Goal: Transaction & Acquisition: Book appointment/travel/reservation

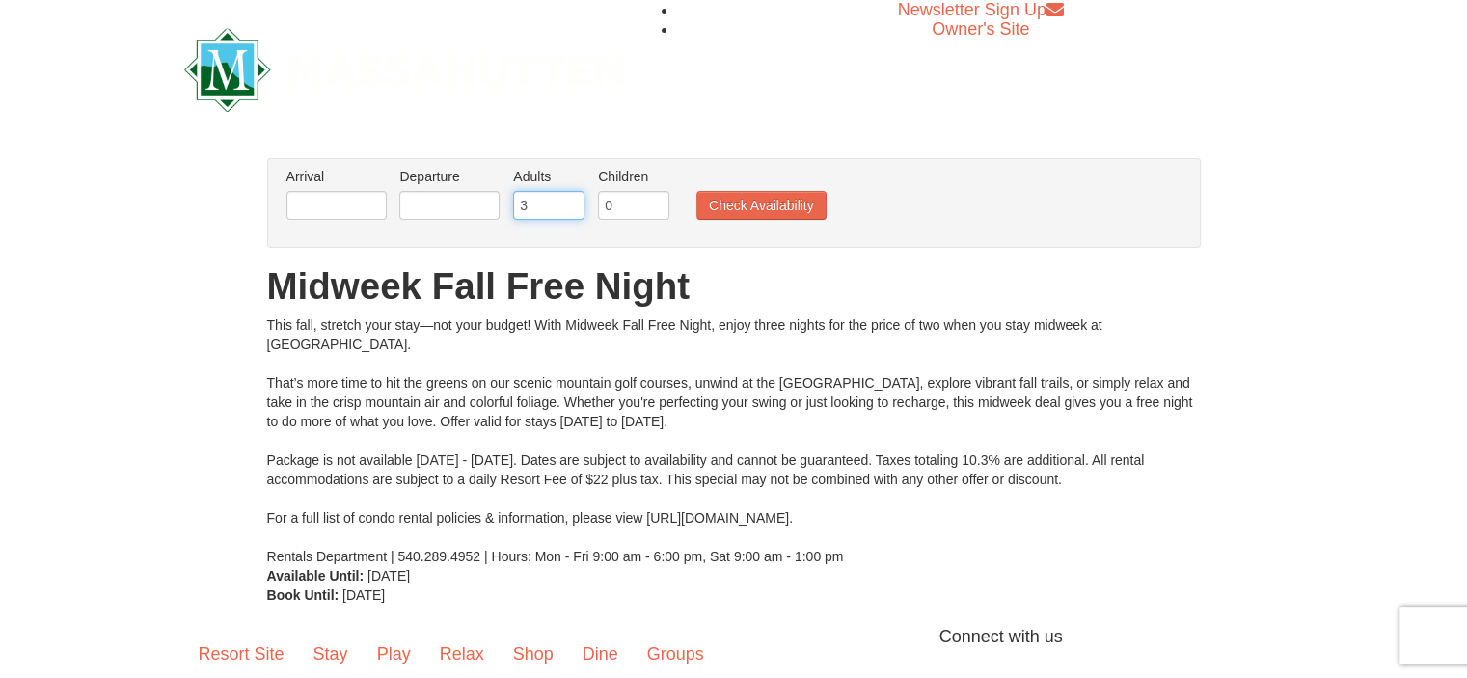
click at [571, 200] on input "3" at bounding box center [548, 205] width 71 height 29
click at [571, 200] on input "4" at bounding box center [548, 205] width 71 height 29
type input "5"
click at [571, 200] on input "5" at bounding box center [548, 205] width 71 height 29
click at [788, 203] on button "Check Availability" at bounding box center [761, 205] width 130 height 29
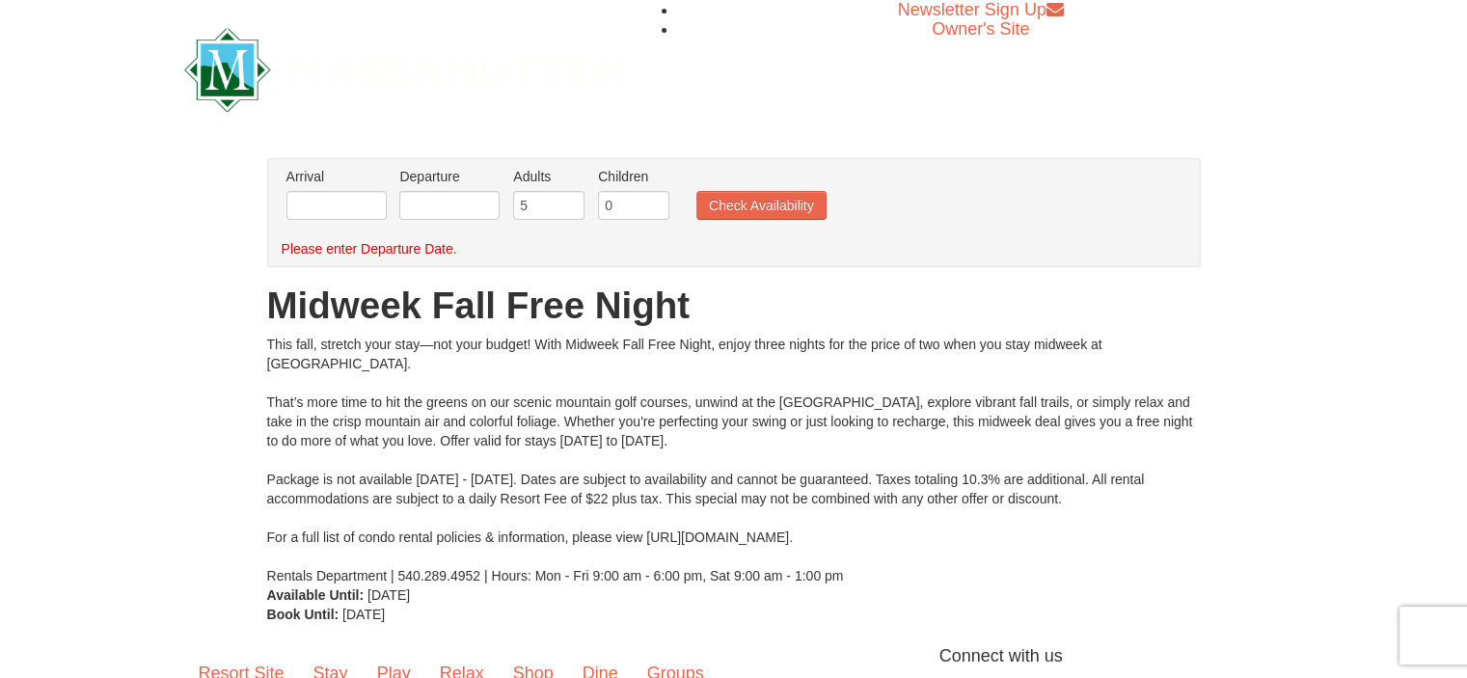
click at [332, 224] on li "Arrival Please format dates MM/DD/YYYY Please format dates MM/DD/YYYY" at bounding box center [337, 198] width 110 height 63
click at [318, 206] on input "text" at bounding box center [336, 205] width 100 height 29
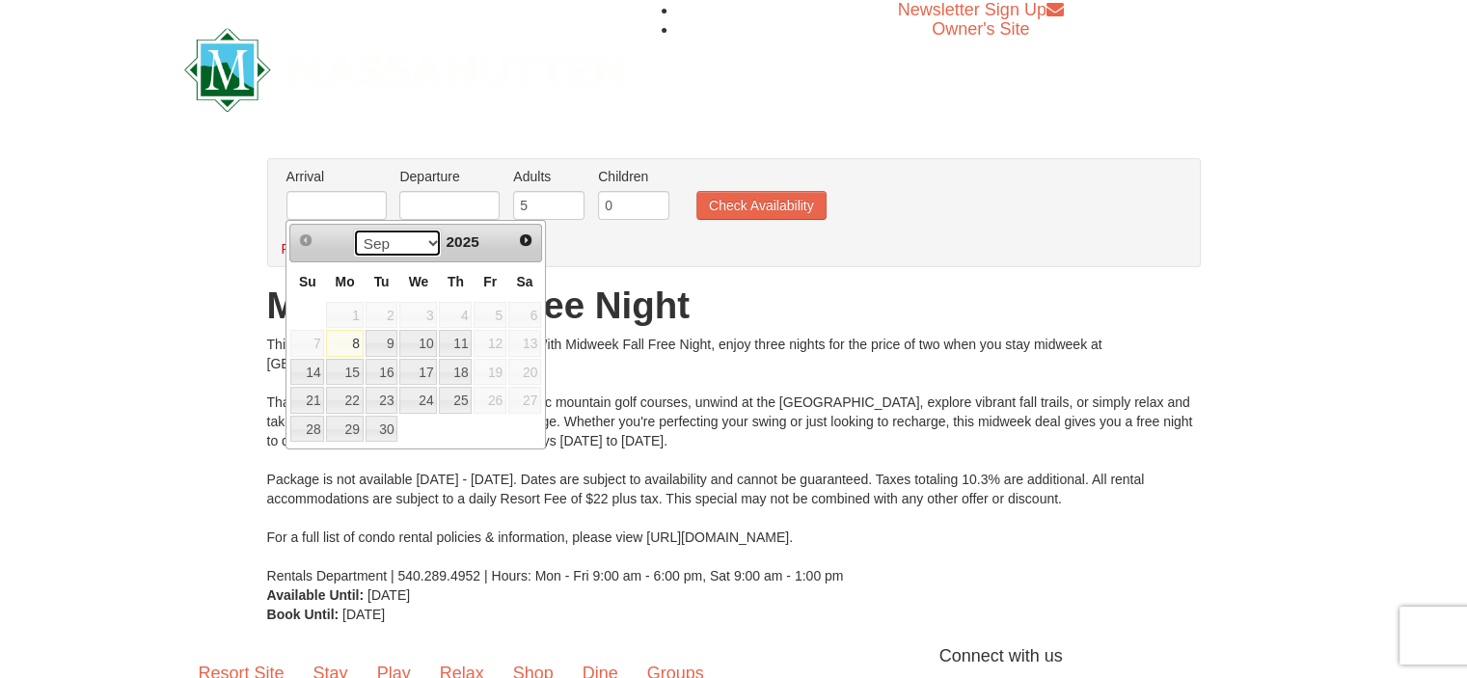
click at [423, 246] on select "Sep Oct Nov Dec" at bounding box center [398, 243] width 90 height 29
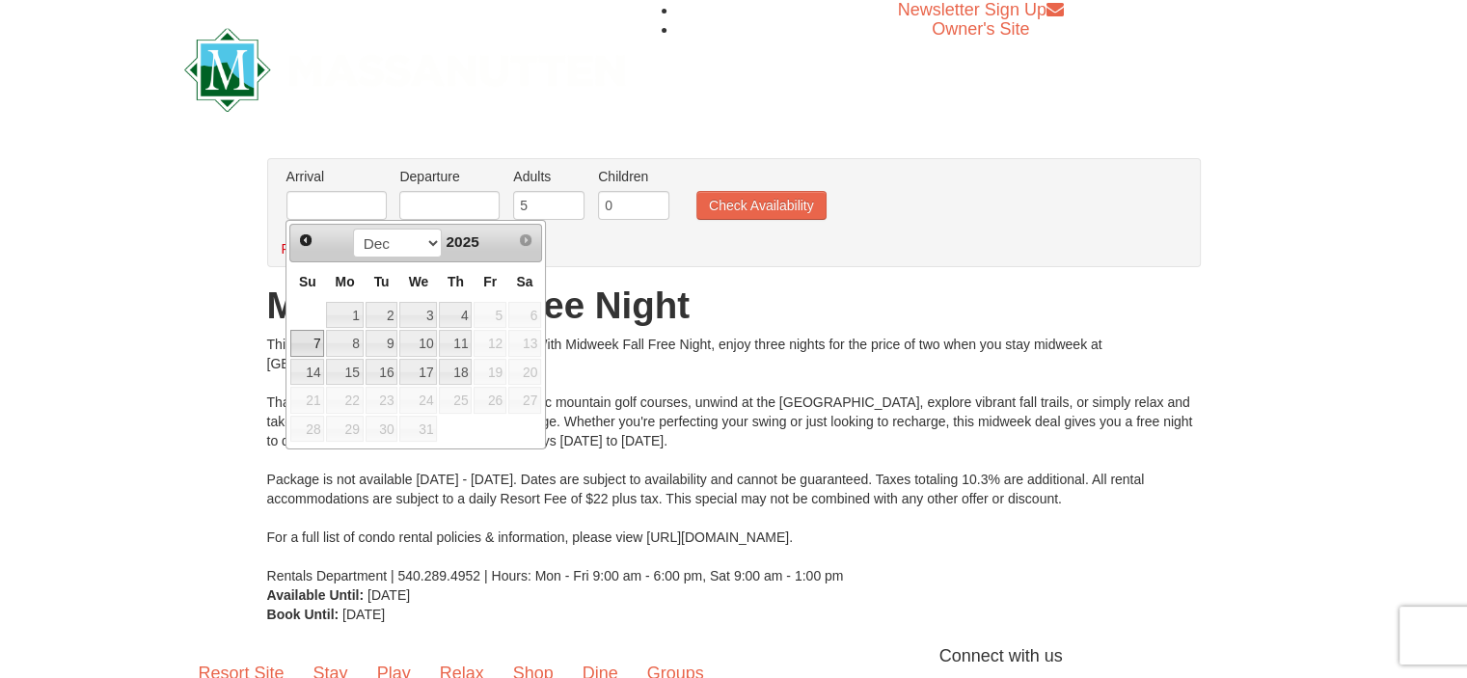
click at [309, 348] on link "7" at bounding box center [307, 343] width 34 height 27
type input "[DATE]"
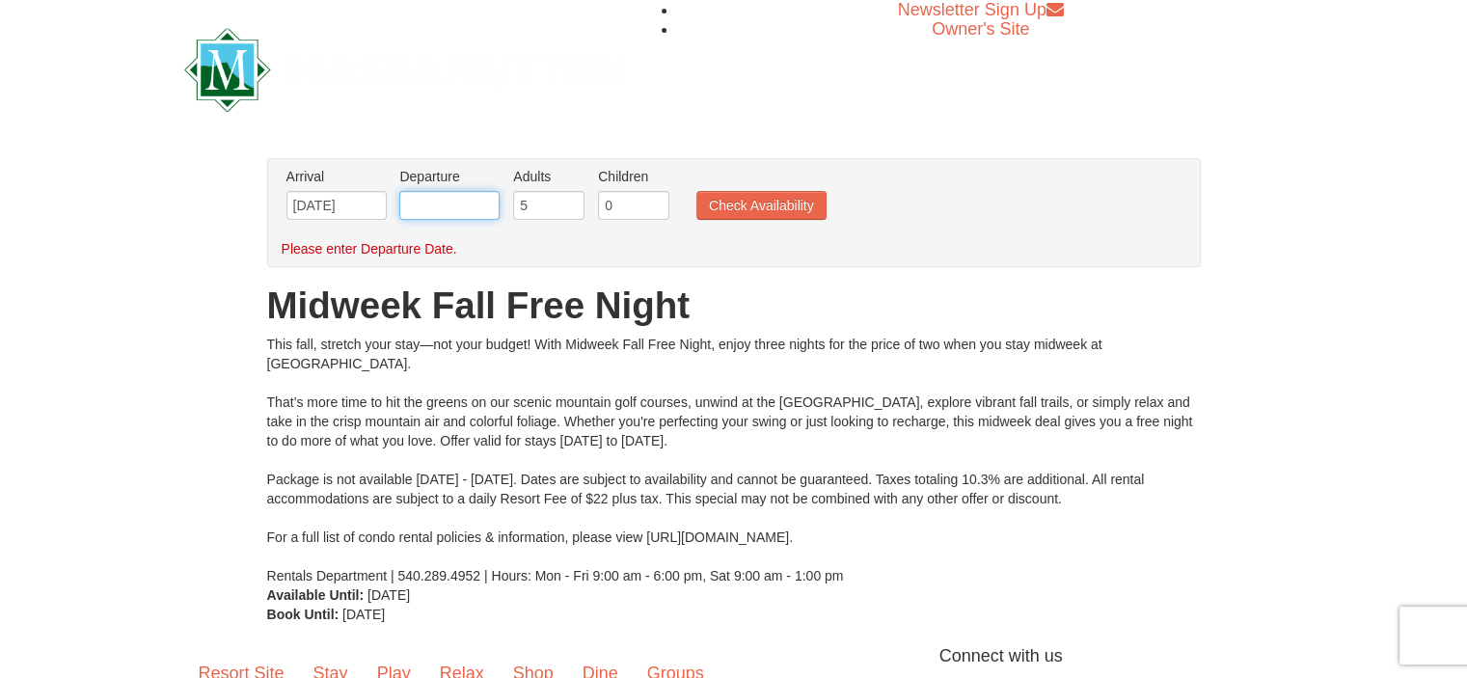
click at [458, 211] on input "text" at bounding box center [449, 205] width 100 height 29
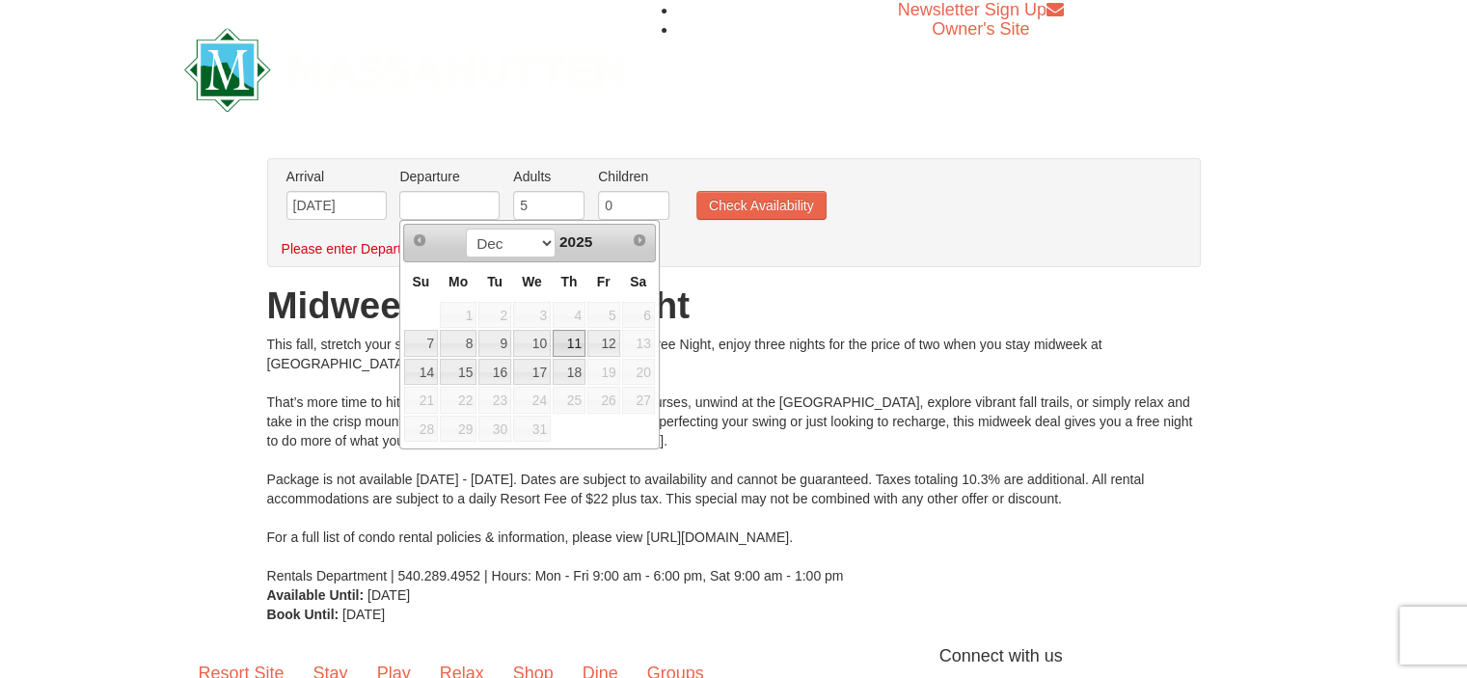
click at [563, 336] on link "11" at bounding box center [569, 343] width 33 height 27
type input "[DATE]"
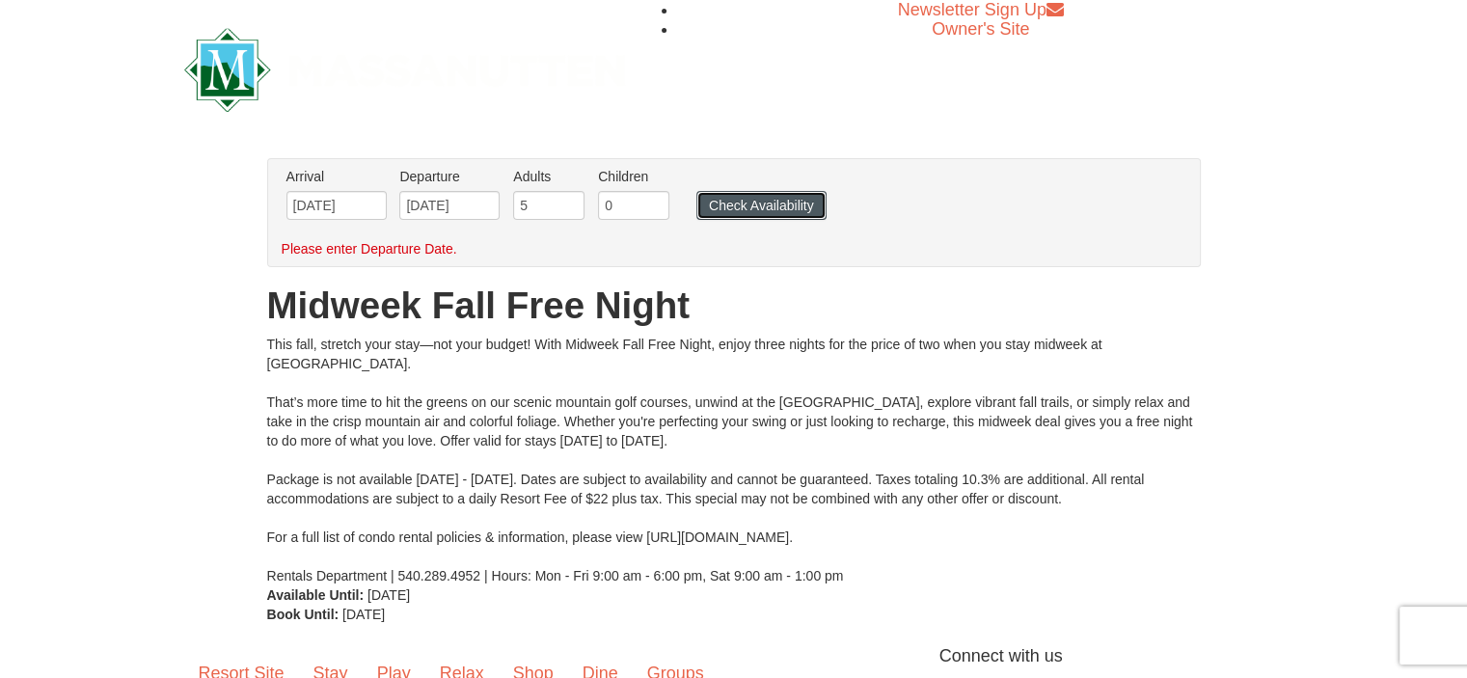
drag, startPoint x: 822, startPoint y: 192, endPoint x: 812, endPoint y: 199, distance: 11.8
click at [818, 192] on button "Check Availability" at bounding box center [761, 205] width 130 height 29
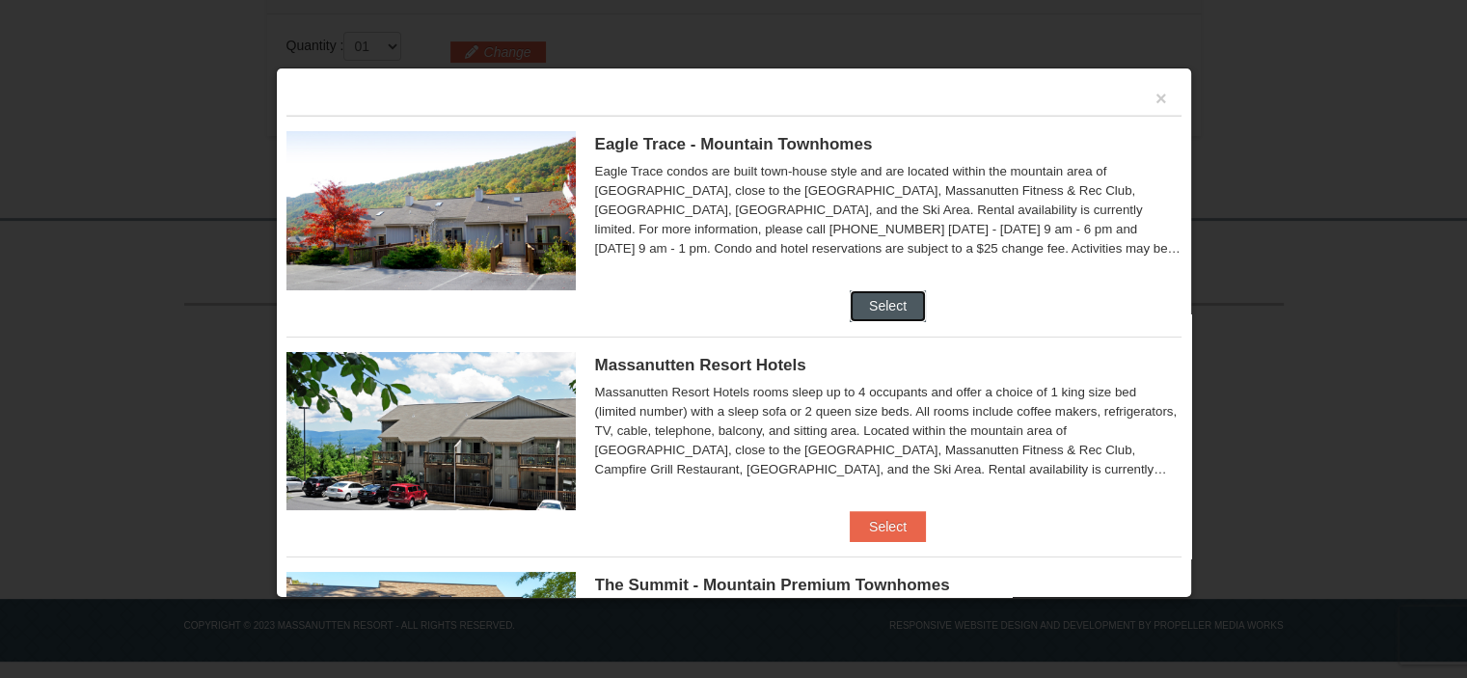
click at [884, 302] on button "Select" at bounding box center [888, 305] width 76 height 31
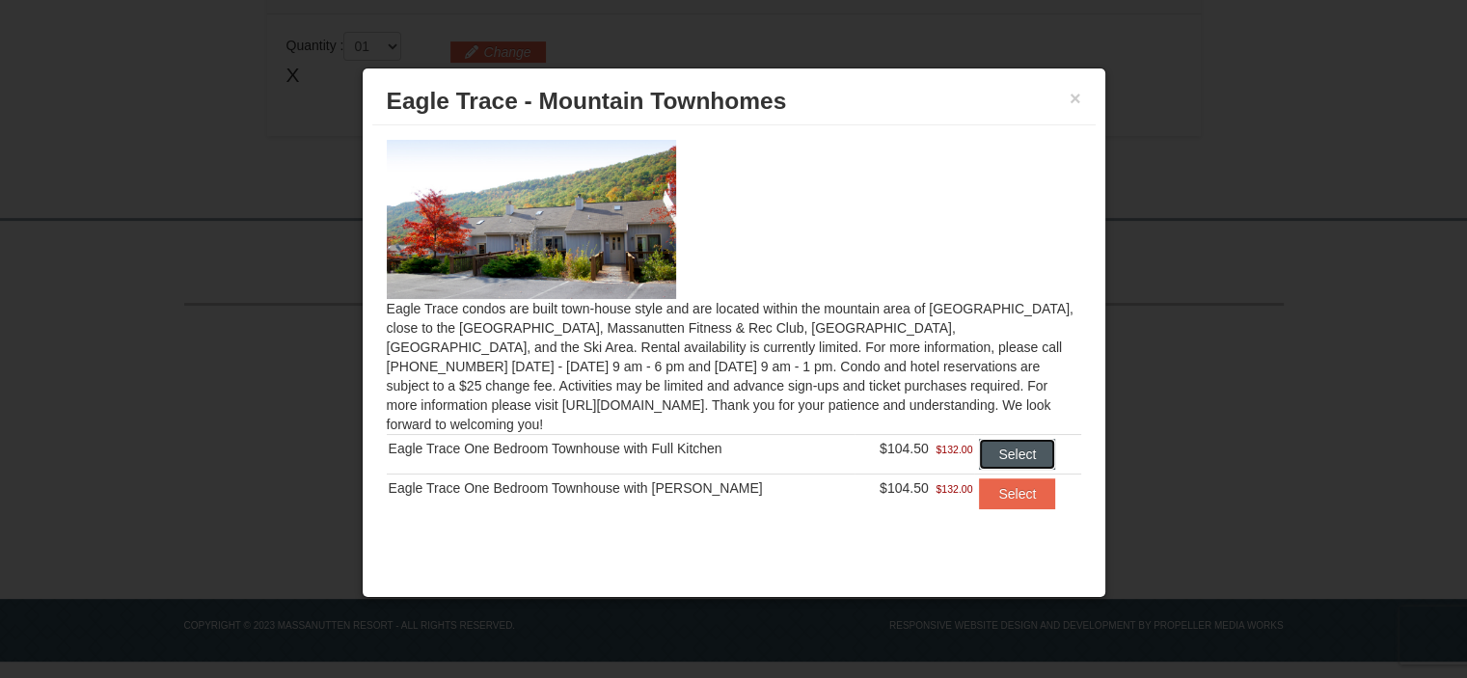
click at [1000, 439] on button "Select" at bounding box center [1017, 454] width 76 height 31
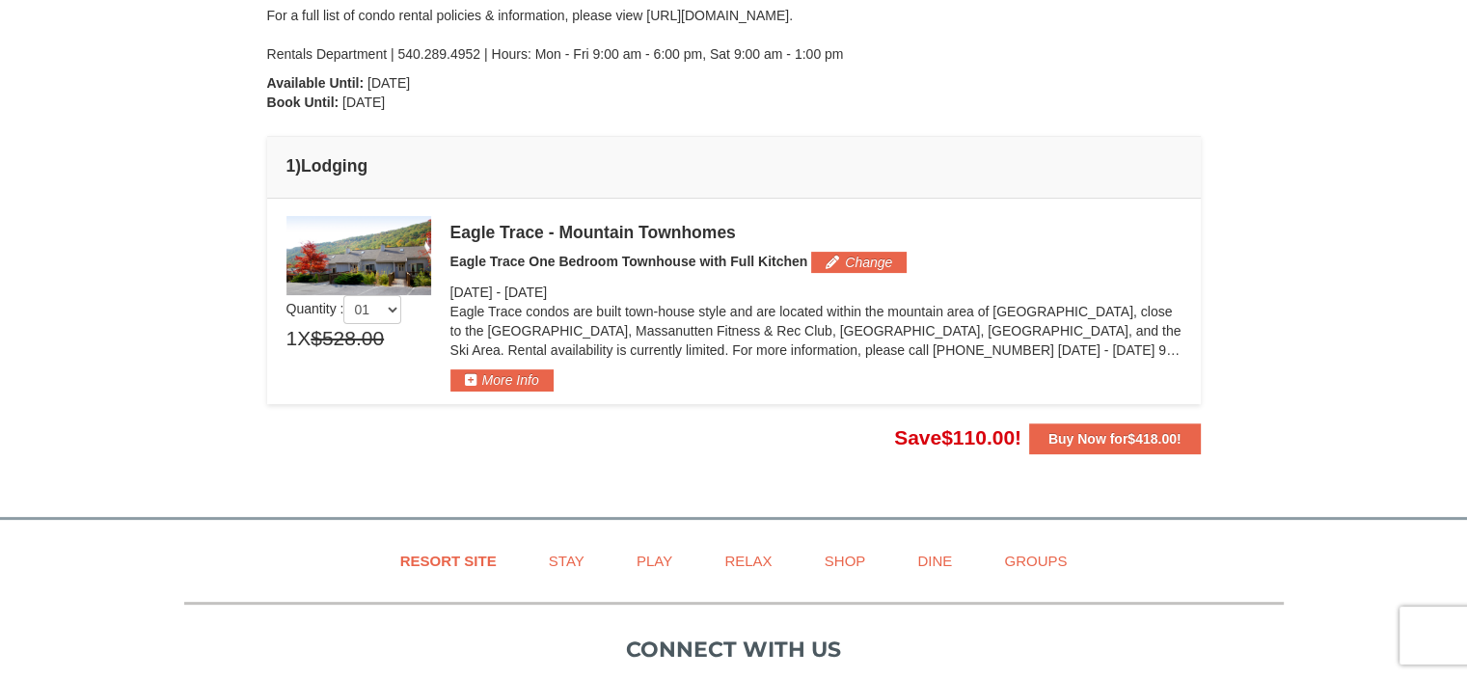
scroll to position [447, 0]
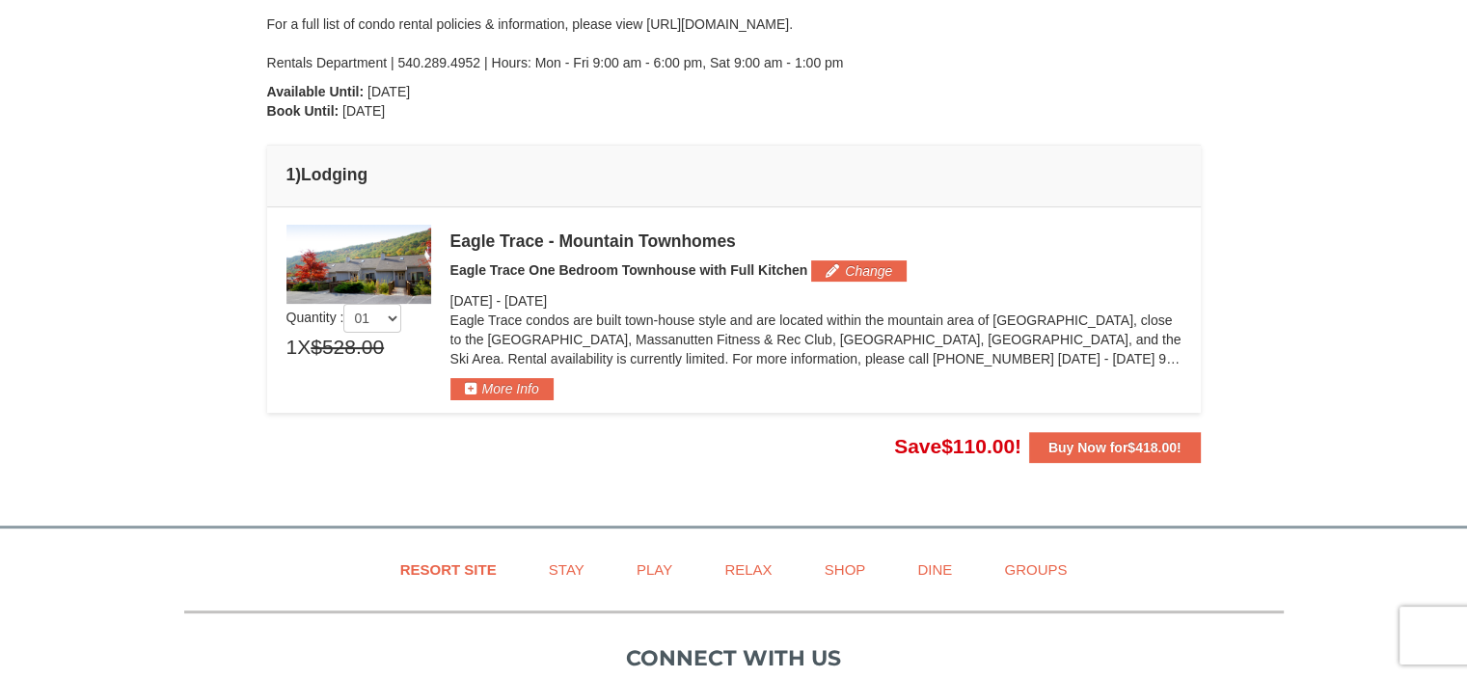
click at [570, 477] on div "× From: To: Adults: 5 Children: 0 Change Arrival Please format dates MM/DD/YYYY…" at bounding box center [734, 63] width 972 height 847
click at [644, 484] on div "× From: To: Adults: 5 Children: 0 Change Arrival Please format dates MM/DD/YYYY…" at bounding box center [734, 63] width 972 height 847
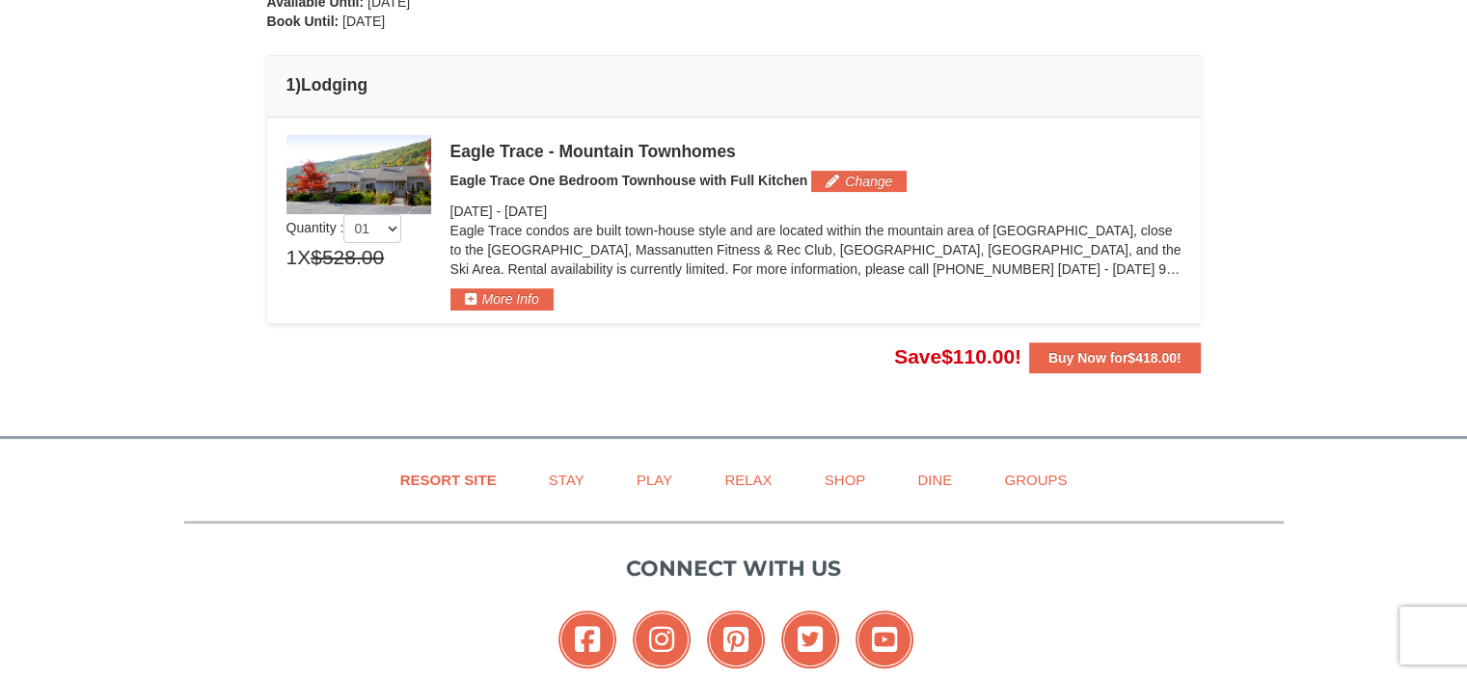
scroll to position [547, 0]
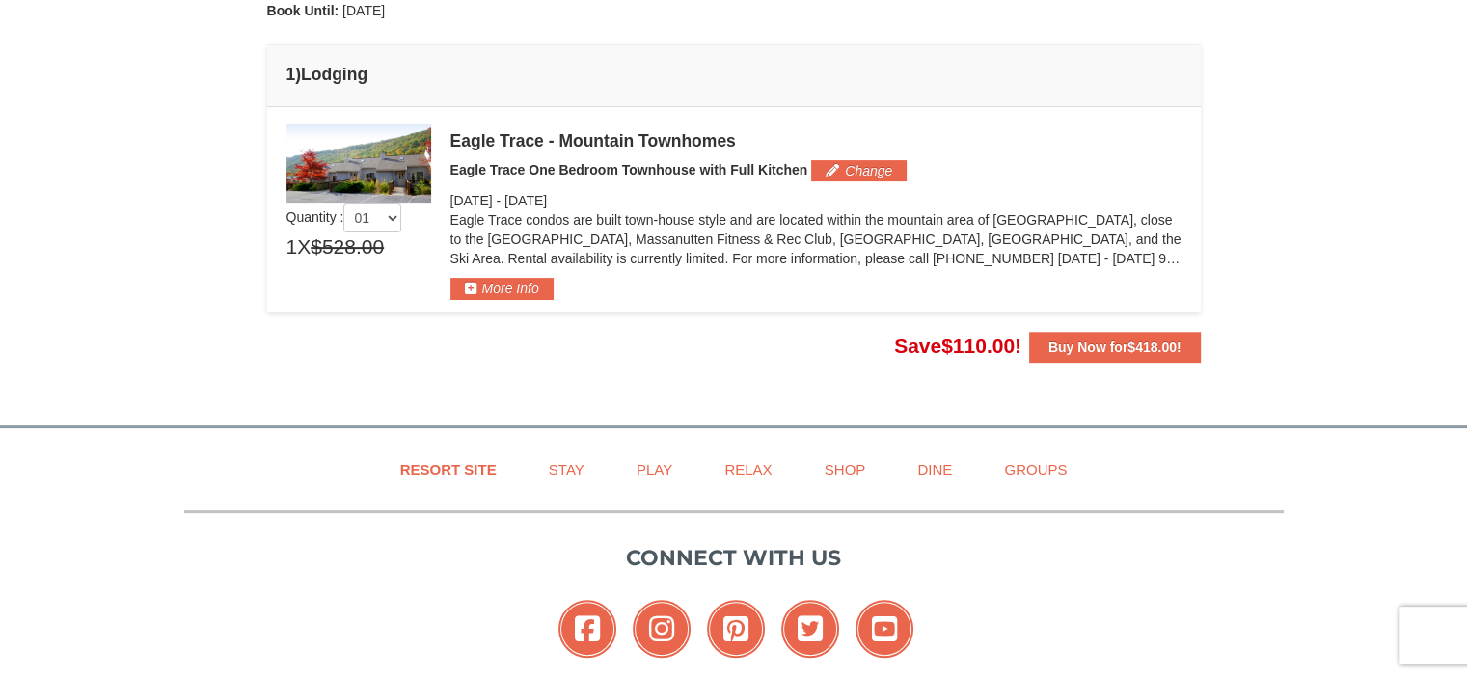
click at [158, 557] on div "Resort Site Stay Play Relax Shop Dine Groups Connect with us Facebook Instagram…" at bounding box center [733, 648] width 1467 height 441
drag, startPoint x: 158, startPoint y: 557, endPoint x: 968, endPoint y: 335, distance: 840.0
click at [757, 342] on body "Browser Not Supported We notice you are using a browser which will not provide …" at bounding box center [733, 170] width 1467 height 1435
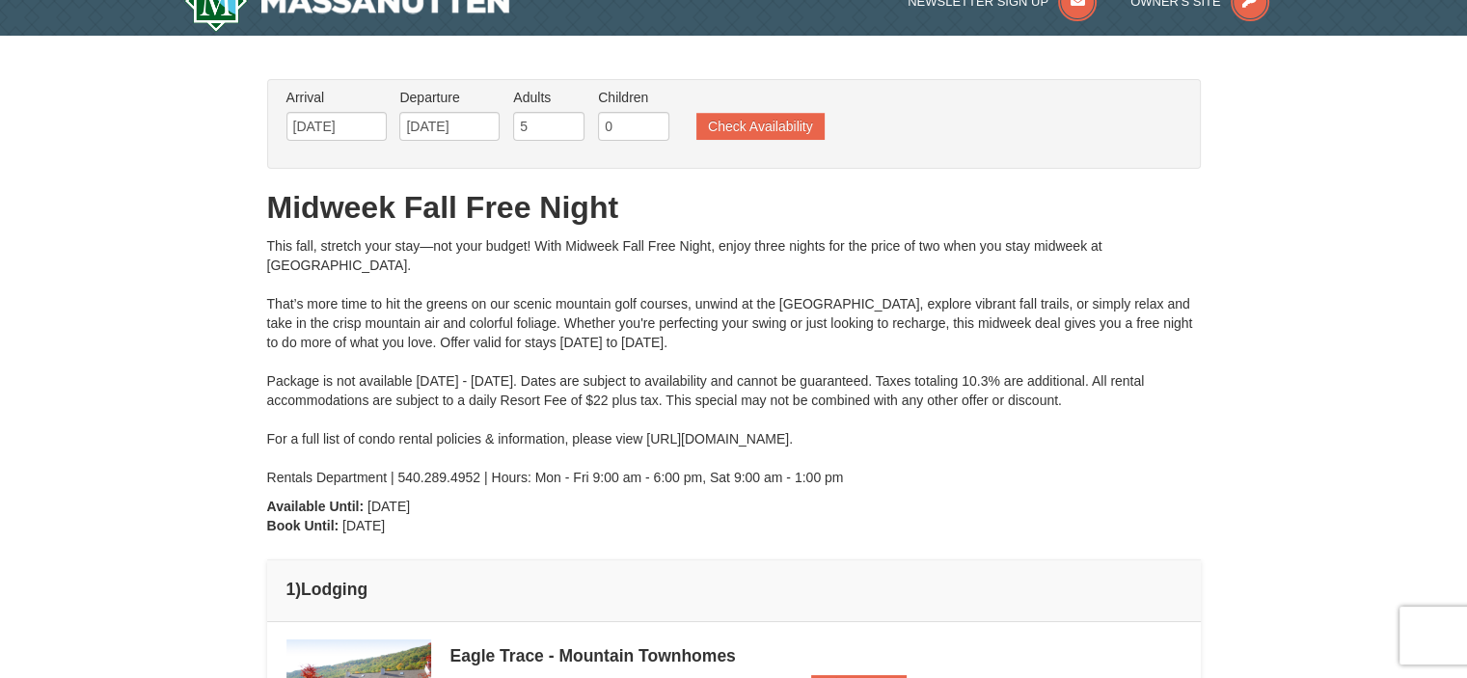
scroll to position [0, 0]
